Goal: Find specific page/section: Find specific page/section

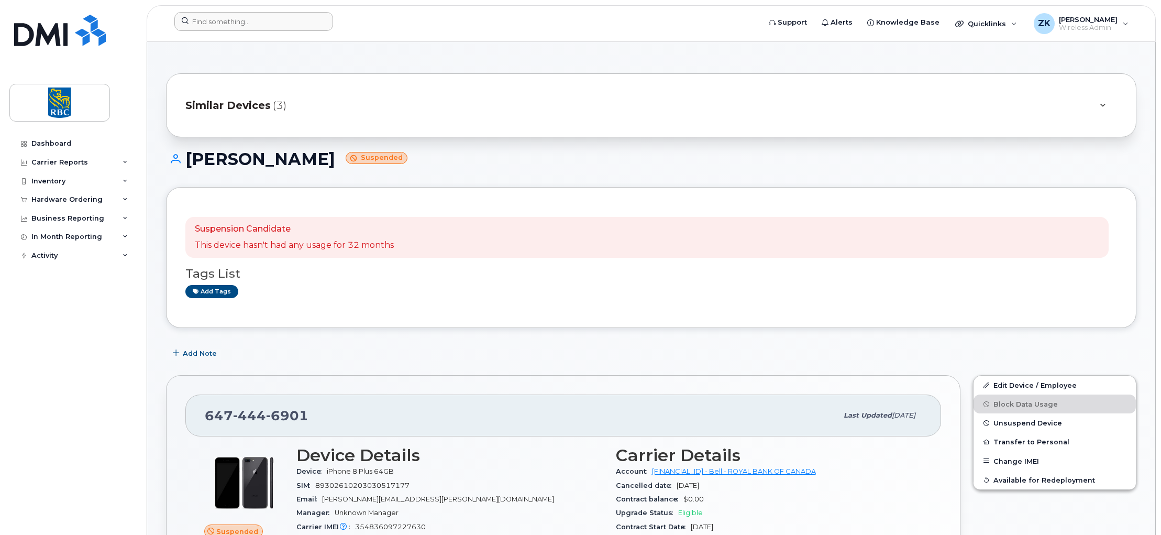
scroll to position [139, 0]
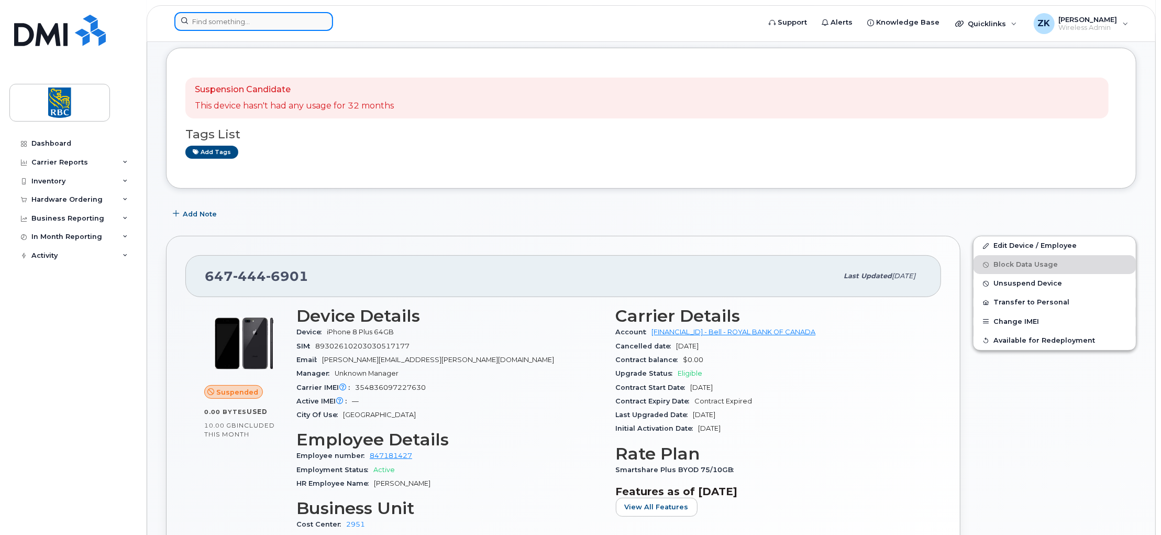
click at [249, 22] on input at bounding box center [253, 21] width 159 height 19
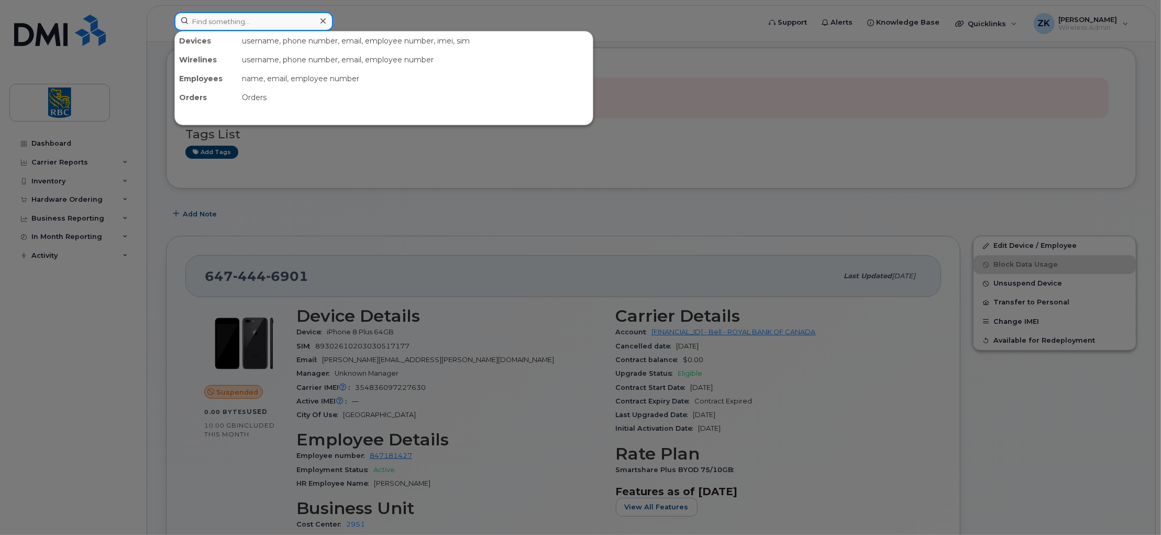
paste input "6474613284"
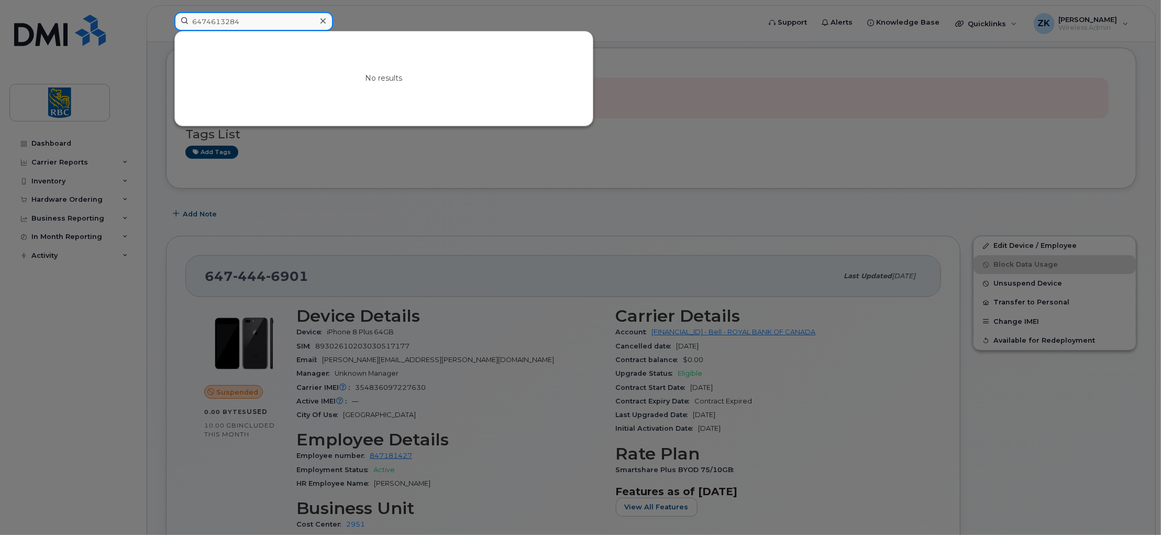
drag, startPoint x: 235, startPoint y: 15, endPoint x: 229, endPoint y: 15, distance: 5.8
click at [221, 15] on input "6474613284" at bounding box center [253, 21] width 159 height 19
drag, startPoint x: 248, startPoint y: 17, endPoint x: 168, endPoint y: 21, distance: 80.2
click at [166, 21] on div "6474613284 No results" at bounding box center [464, 23] width 596 height 23
paste input "438 276-6259"
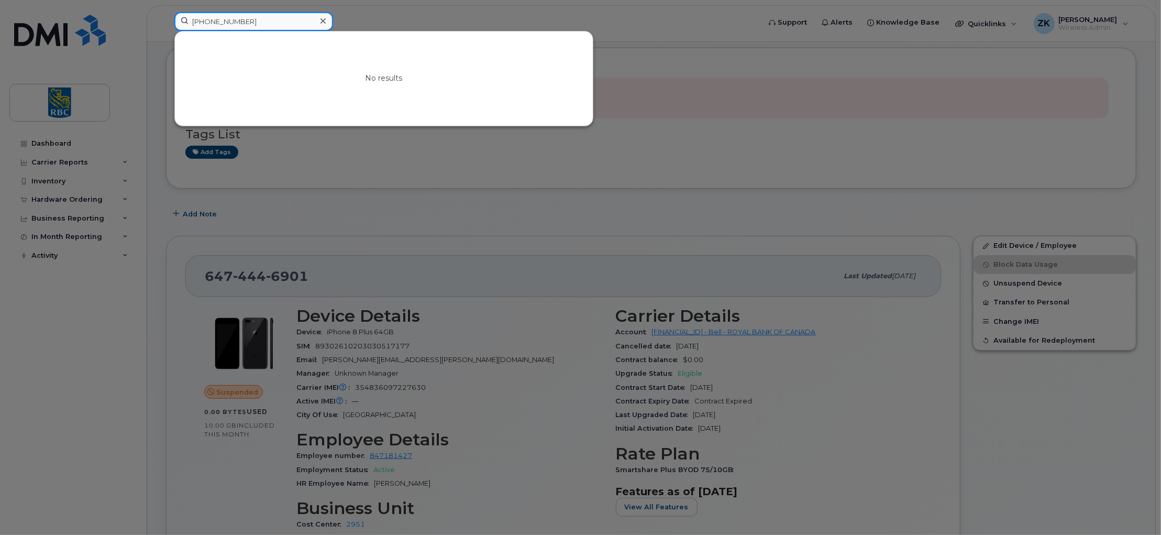
type input "438 276-6259"
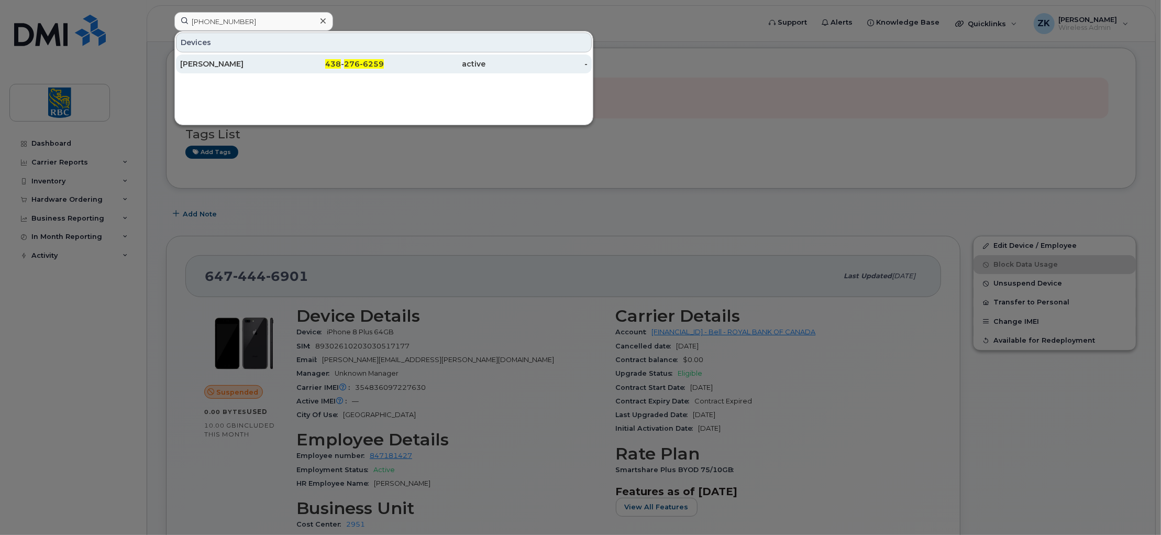
click at [231, 61] on div "[PERSON_NAME]" at bounding box center [231, 64] width 102 height 10
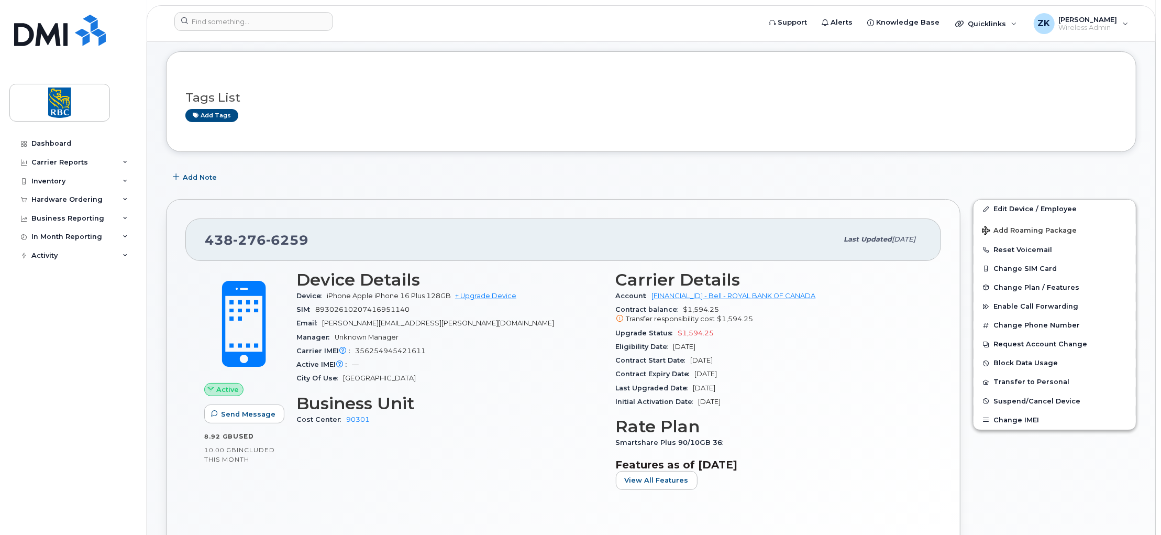
scroll to position [70, 0]
